Goal: Task Accomplishment & Management: Use online tool/utility

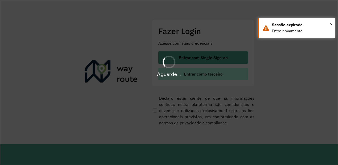
click at [194, 76] on font "Entrar como terceiro" at bounding box center [203, 73] width 39 height 5
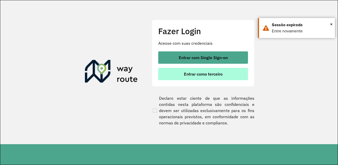
click at [195, 77] on button "Entrar como terceiro" at bounding box center [203, 74] width 90 height 12
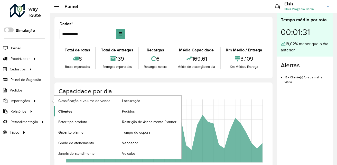
click at [67, 111] on span "Clientes" at bounding box center [65, 111] width 14 height 5
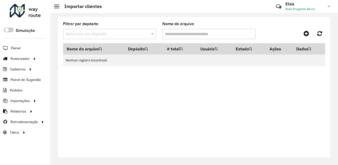
click at [23, 50] on li "Painel" at bounding box center [25, 48] width 50 height 11
click at [23, 48] on li "Painel" at bounding box center [25, 48] width 50 height 11
click at [18, 47] on span "Painel" at bounding box center [16, 47] width 11 height 5
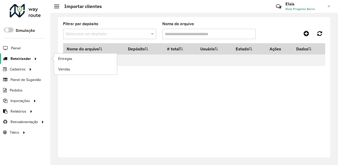
click at [31, 59] on div at bounding box center [35, 58] width 8 height 5
click at [63, 58] on span "Entregas" at bounding box center [65, 58] width 15 height 5
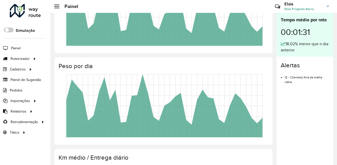
scroll to position [115, 0]
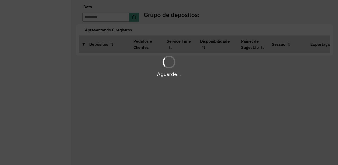
type input "**********"
